Goal: Information Seeking & Learning: Learn about a topic

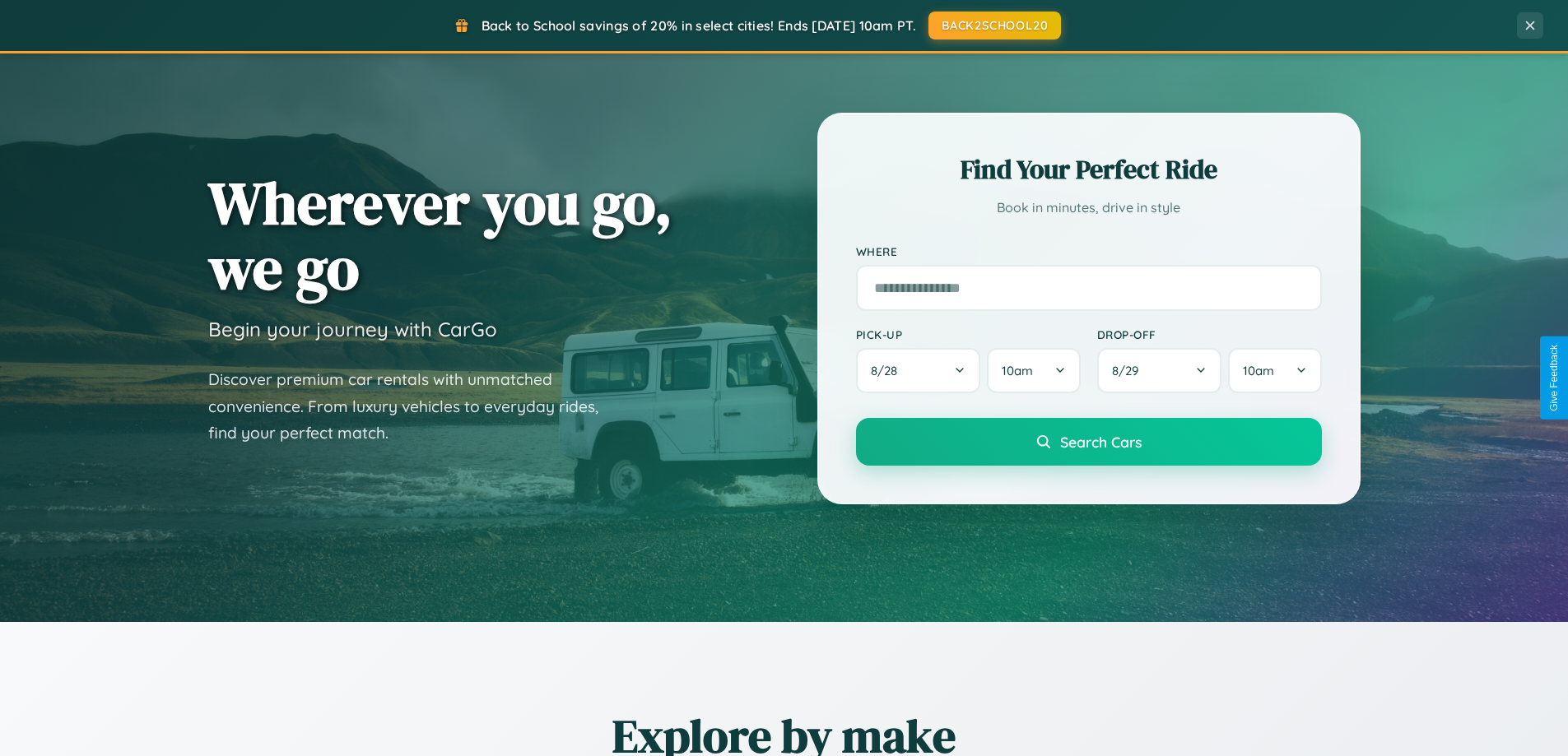
scroll to position [709, 0]
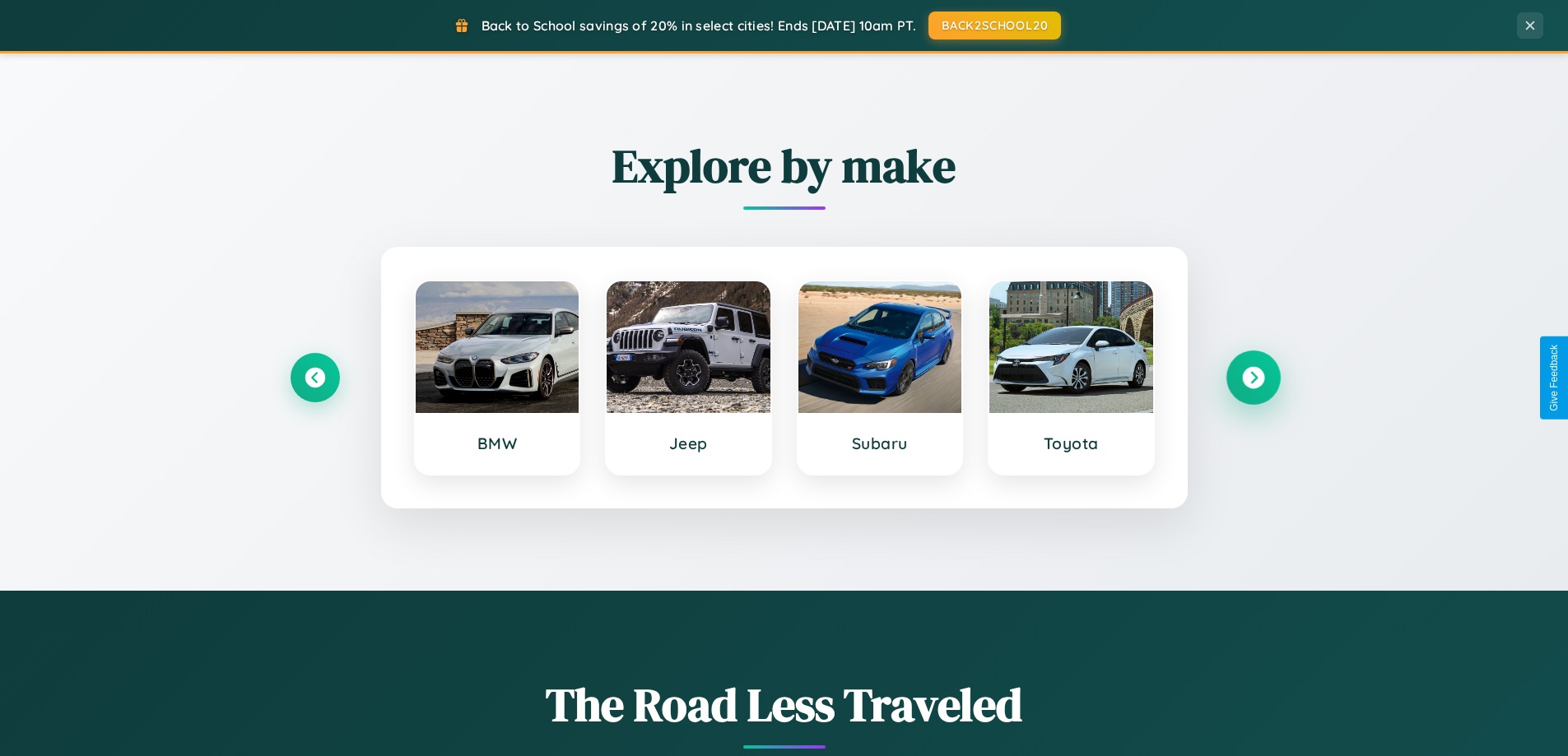
click at [1253, 378] on icon at bounding box center [1254, 378] width 23 height 23
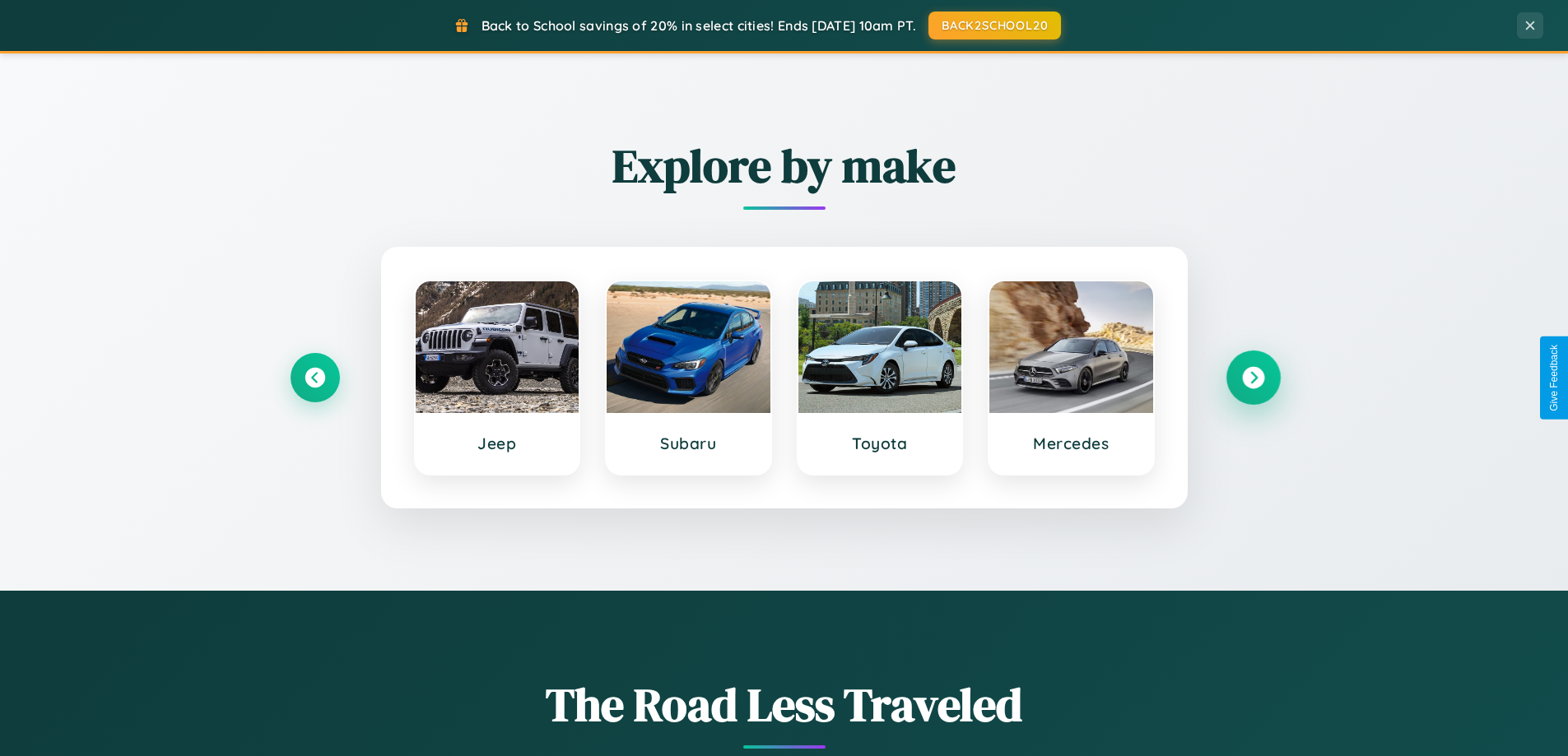
click at [1253, 378] on icon at bounding box center [1254, 378] width 23 height 23
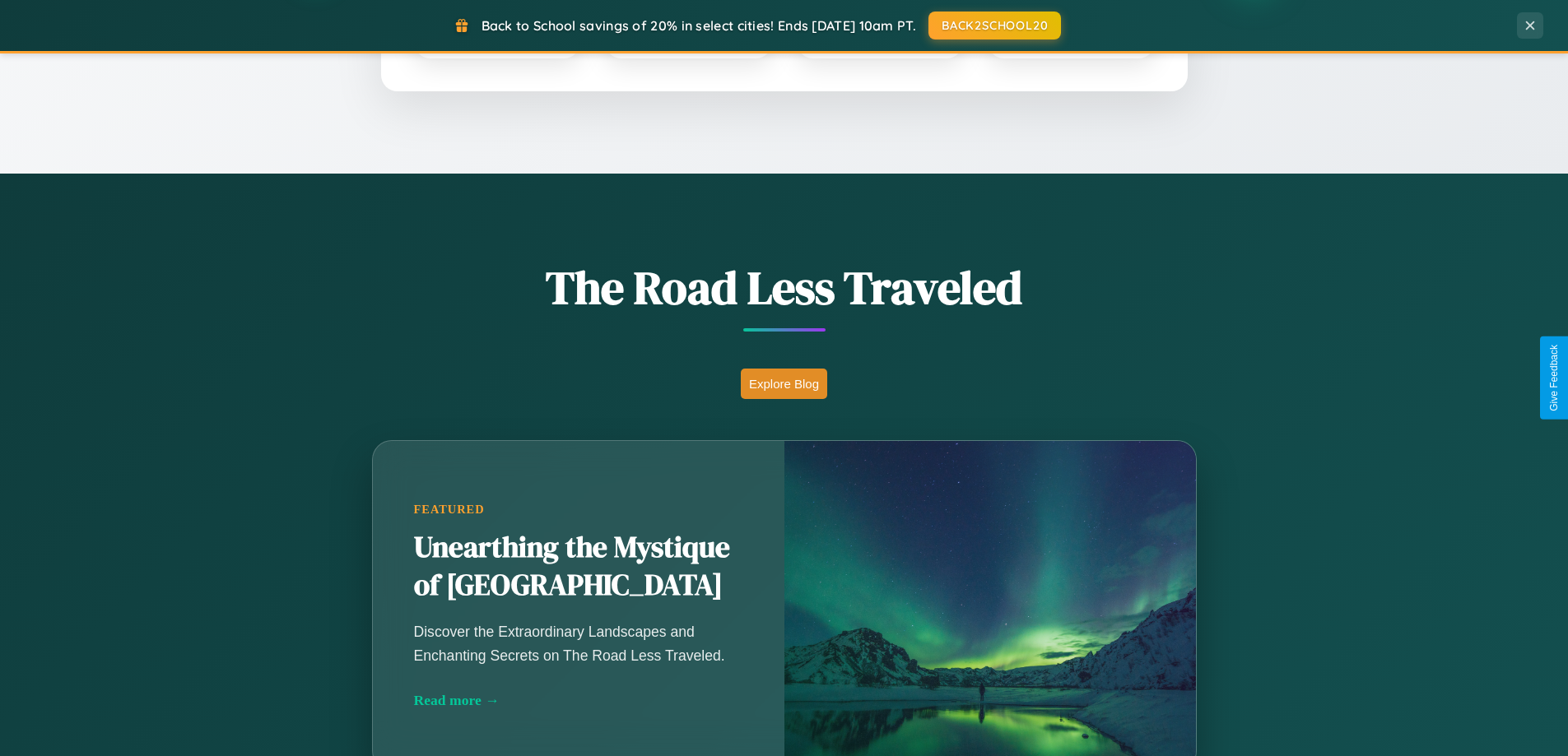
scroll to position [3166, 0]
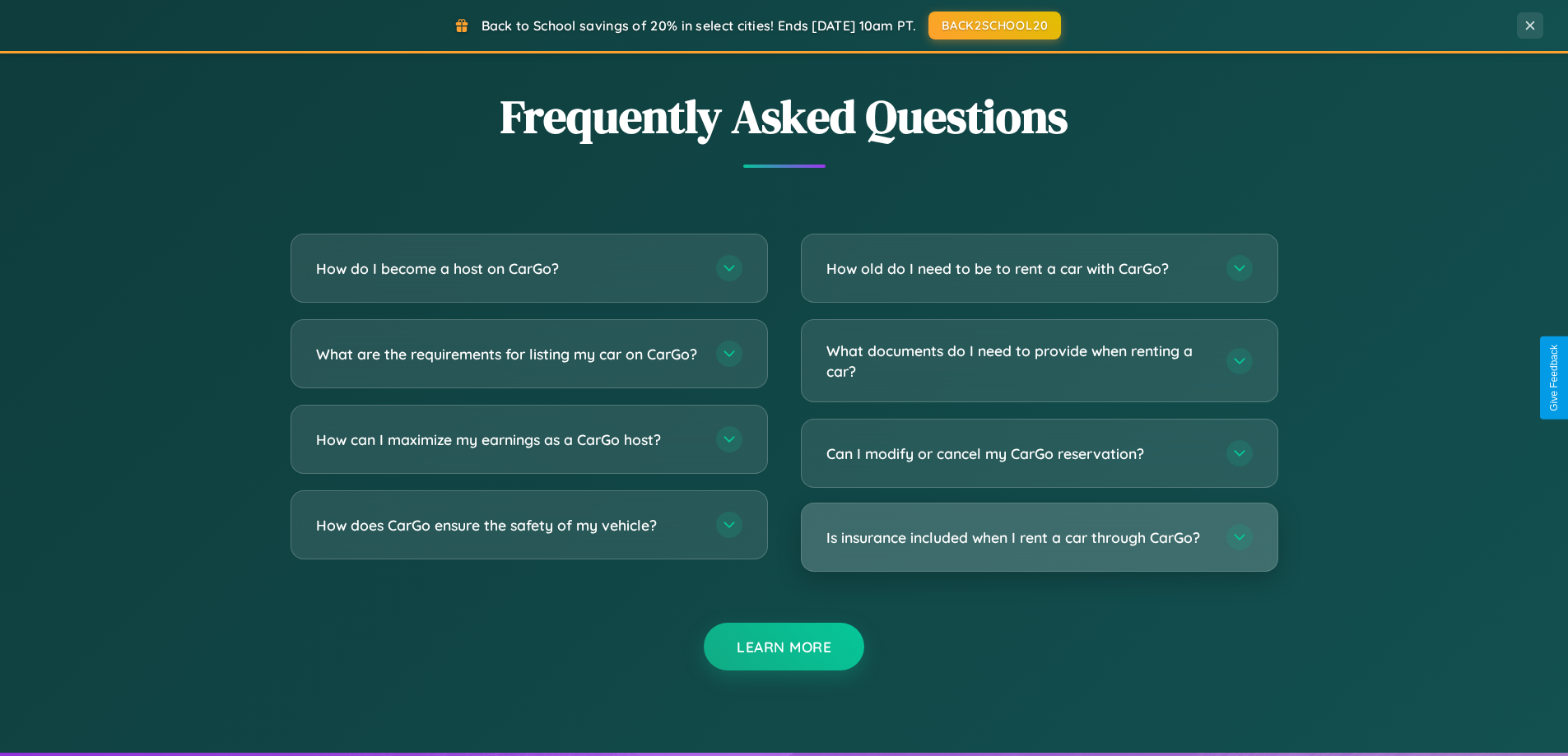
click at [1039, 539] on h3 "Is insurance included when I rent a car through CarGo?" at bounding box center [1019, 537] width 384 height 21
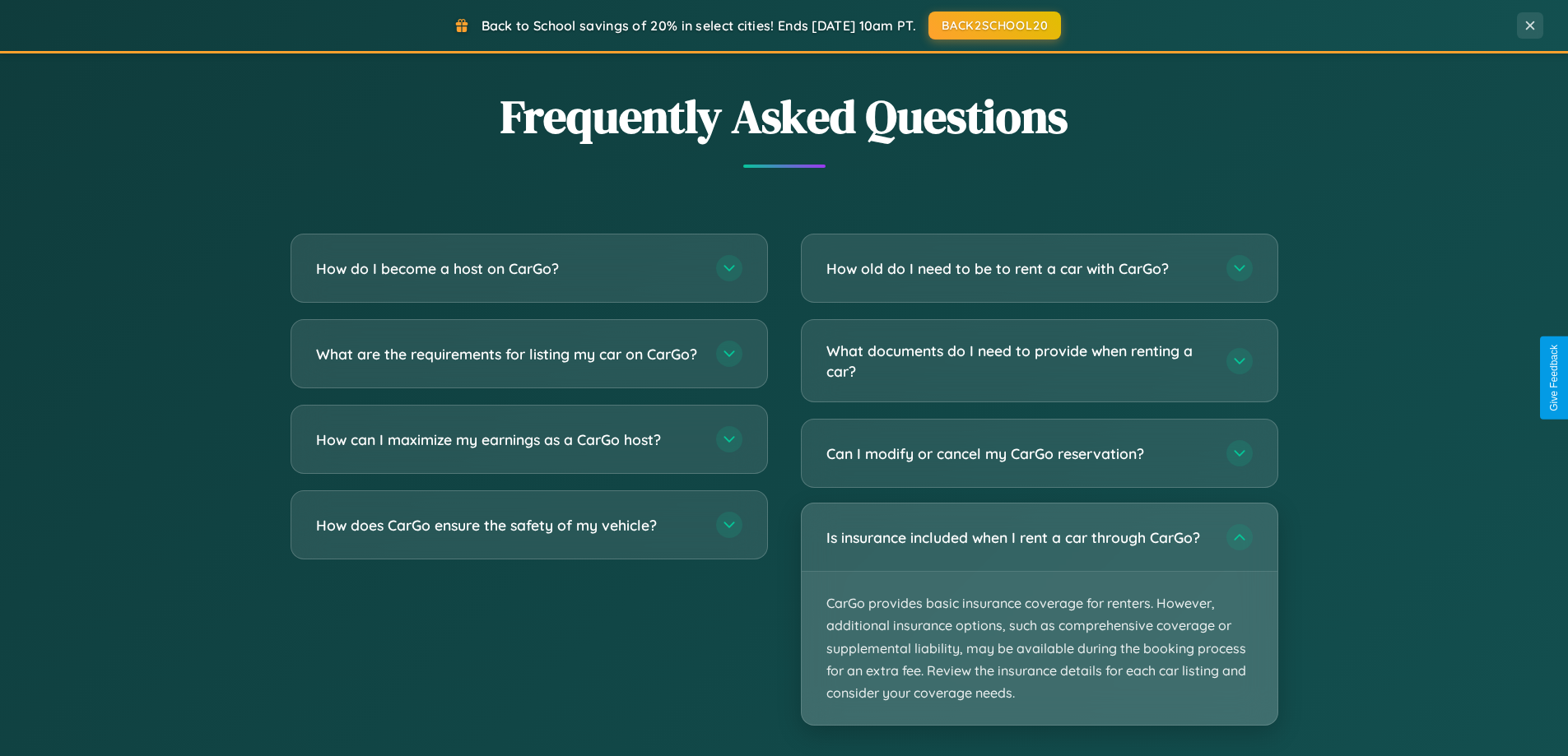
click at [1039, 614] on p "CarGo provides basic insurance coverage for renters. However, additional insura…" at bounding box center [1039, 648] width 475 height 153
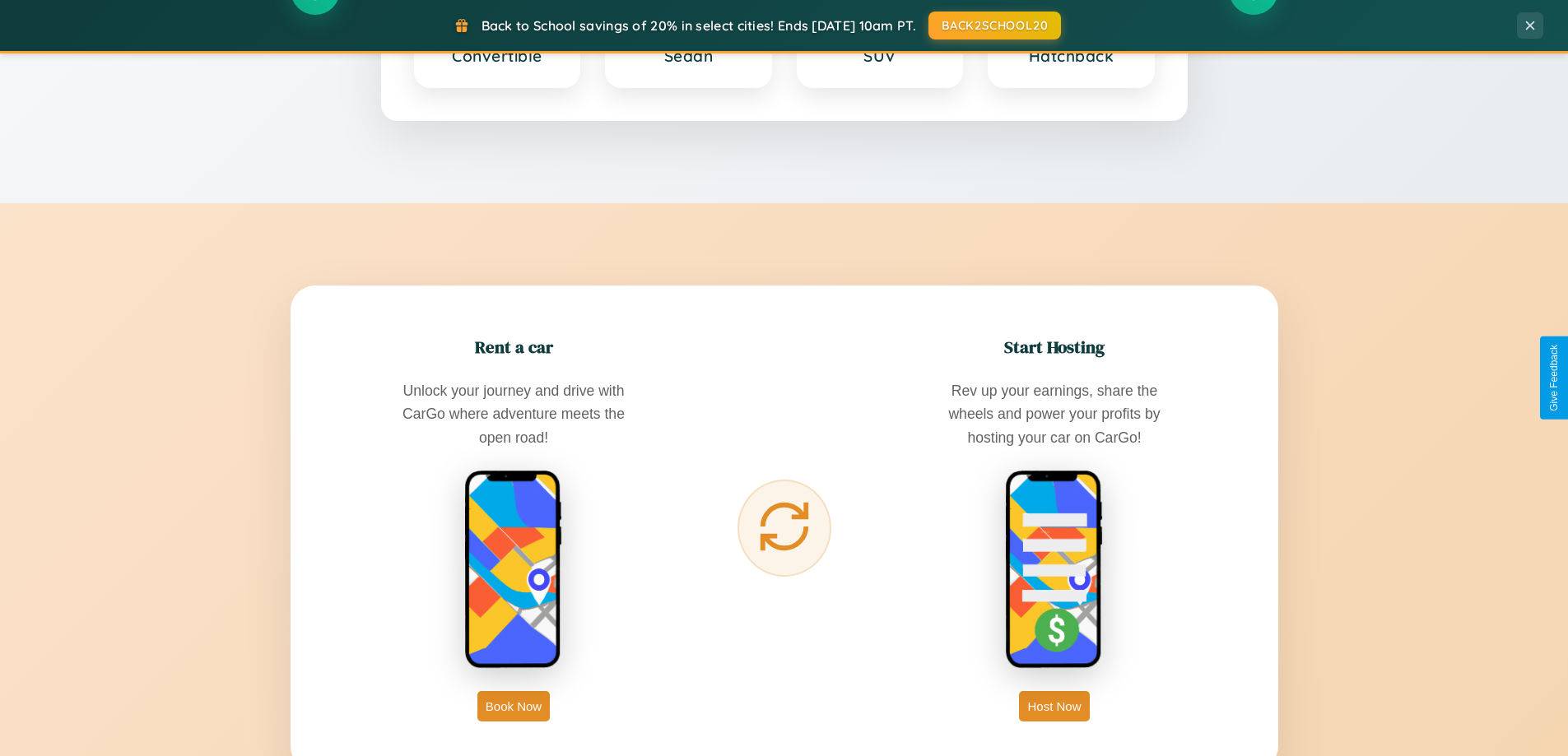
scroll to position [1132, 0]
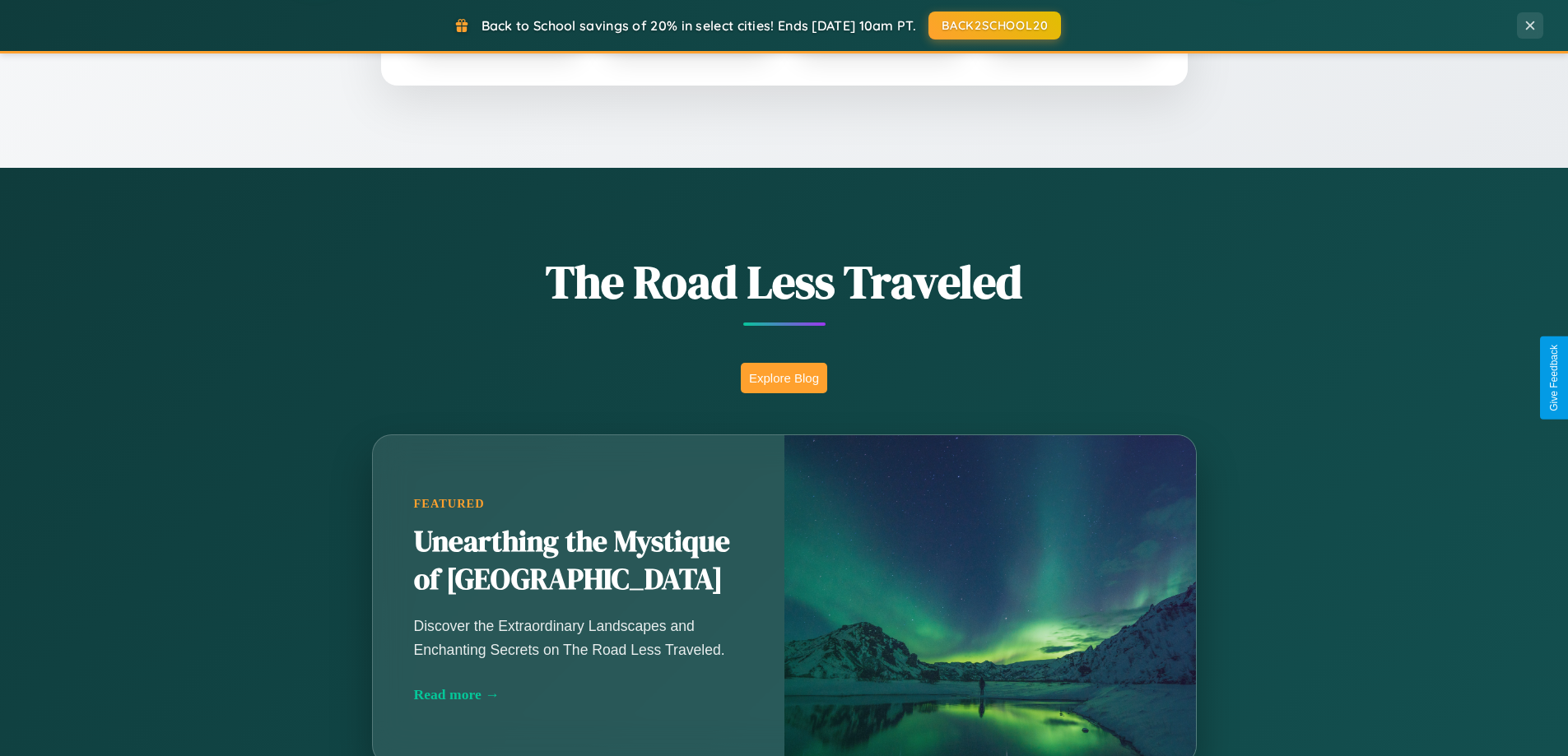
click at [784, 378] on button "Explore Blog" at bounding box center [784, 378] width 86 height 30
